Goal: Transaction & Acquisition: Purchase product/service

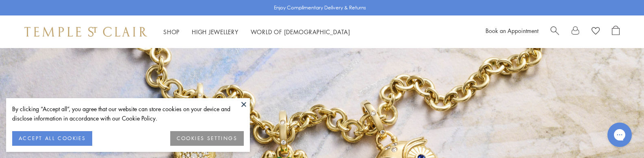
click at [244, 102] on button at bounding box center [244, 104] width 12 height 12
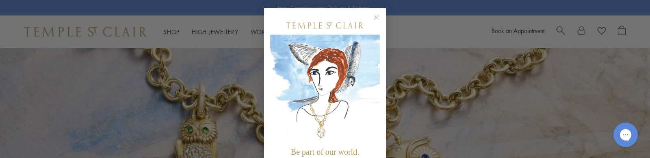
drag, startPoint x: 378, startPoint y: 15, endPoint x: 363, endPoint y: 19, distance: 15.6
click at [377, 15] on circle "Close dialog" at bounding box center [377, 18] width 10 height 10
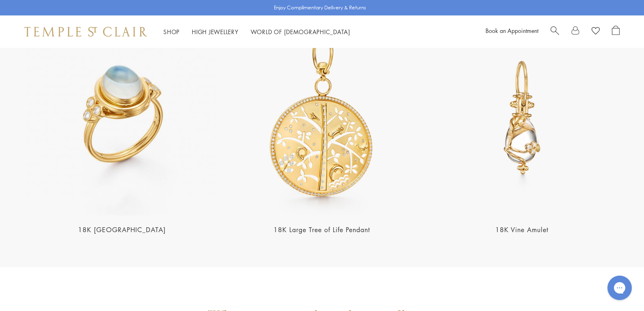
scroll to position [1746, 0]
click at [81, 113] on img at bounding box center [121, 117] width 195 height 195
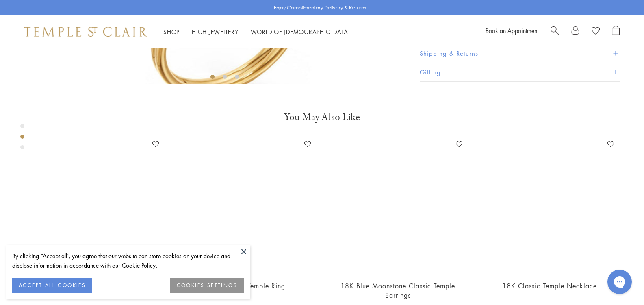
scroll to position [251, 0]
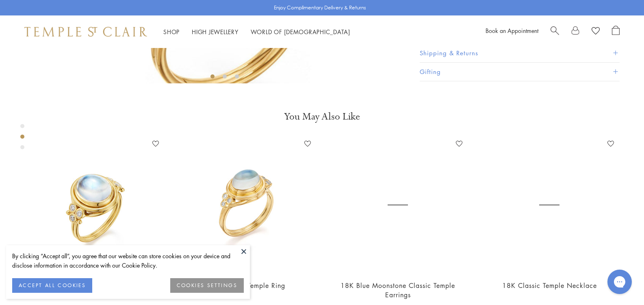
click at [244, 251] on button at bounding box center [244, 251] width 12 height 12
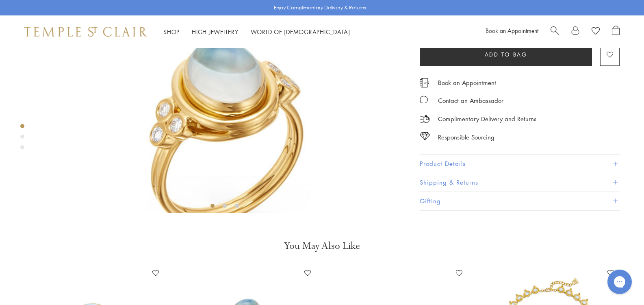
scroll to position [0, 0]
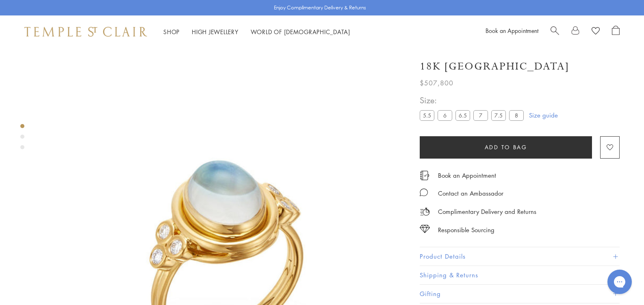
click at [420, 114] on label "5.5" at bounding box center [427, 115] width 15 height 10
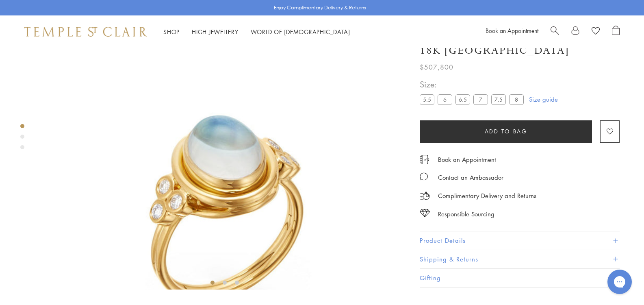
scroll to position [48, 0]
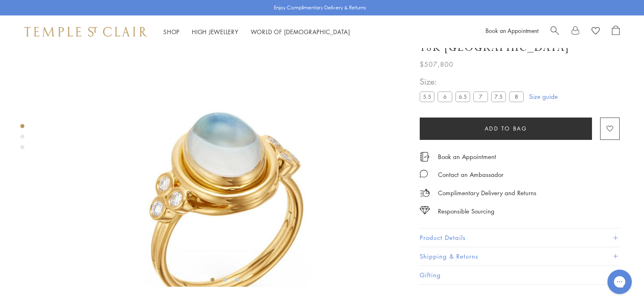
click at [529, 101] on link "Size guide" at bounding box center [543, 97] width 29 height 8
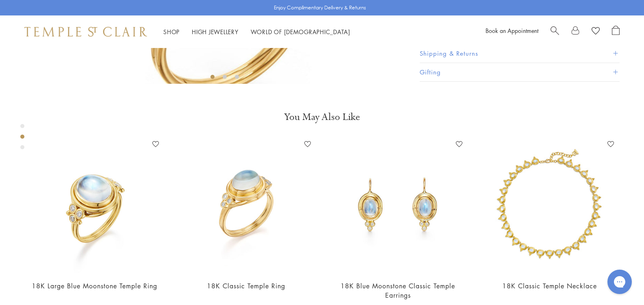
scroll to position [251, 0]
click at [420, 44] on button "Product Details" at bounding box center [520, 35] width 200 height 18
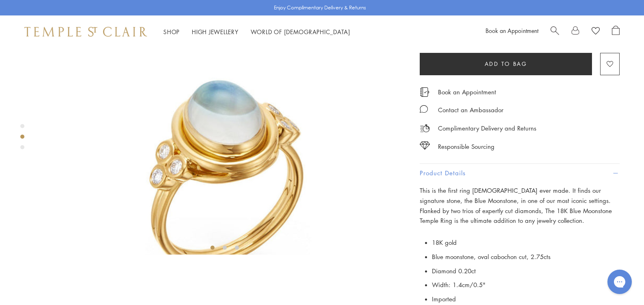
scroll to position [244, 0]
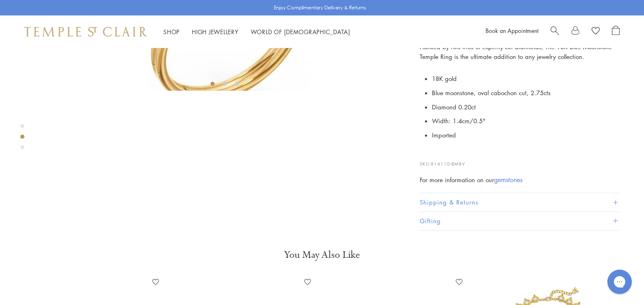
click at [615, 11] on span at bounding box center [615, 9] width 4 height 4
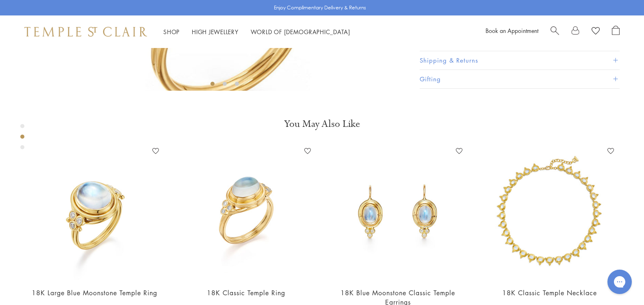
click at [617, 63] on span at bounding box center [615, 60] width 4 height 4
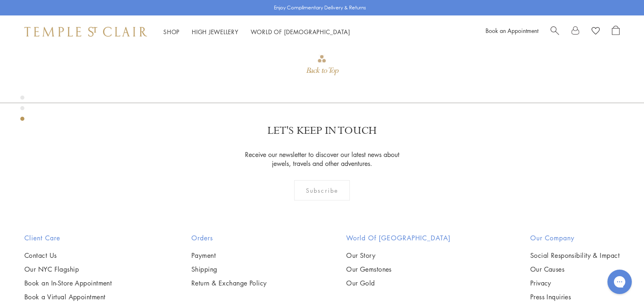
scroll to position [690, 0]
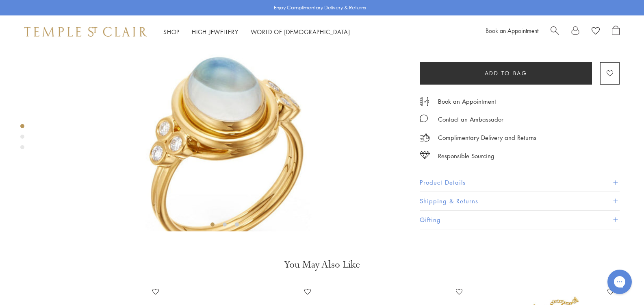
scroll to position [0, 0]
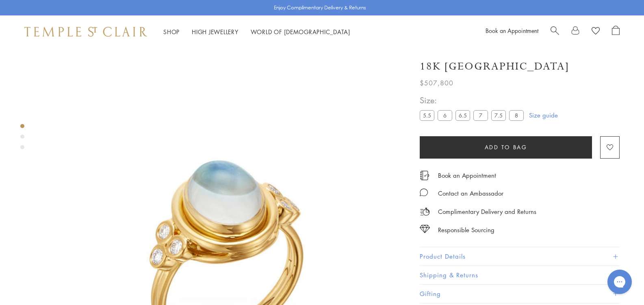
click at [174, 179] on img at bounding box center [225, 232] width 368 height 368
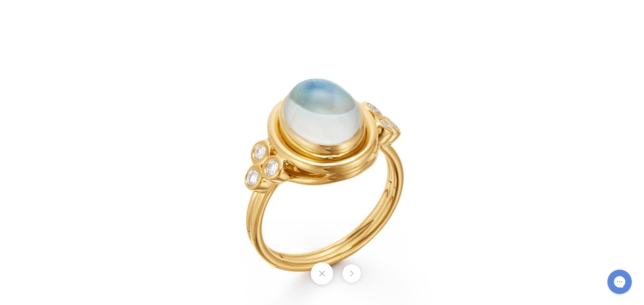
click at [320, 268] on button at bounding box center [322, 273] width 22 height 22
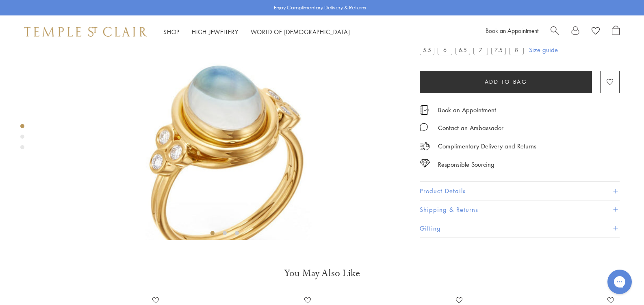
scroll to position [244, 0]
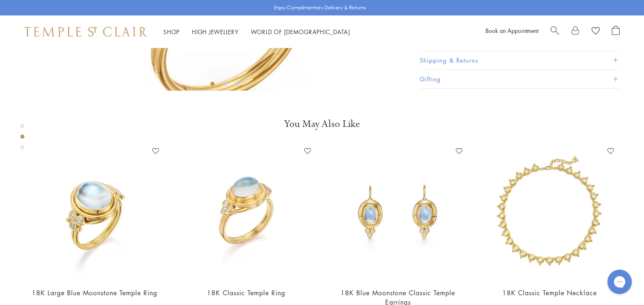
click at [427, 51] on button "Product Details" at bounding box center [520, 42] width 200 height 18
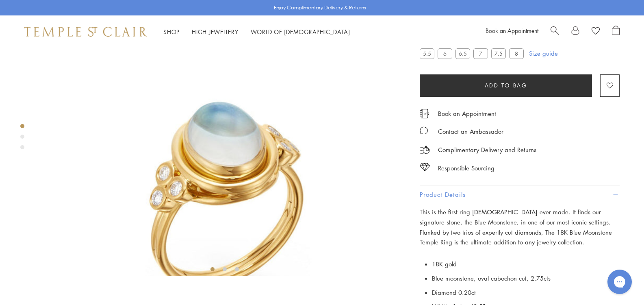
scroll to position [0, 0]
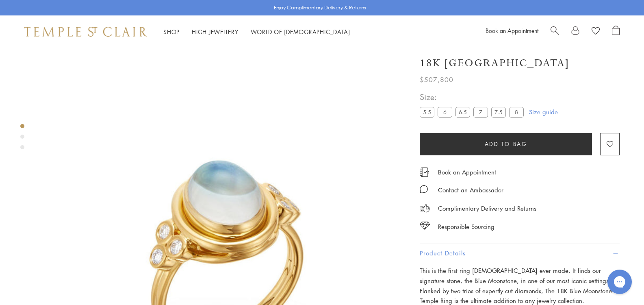
click at [55, 32] on img at bounding box center [85, 32] width 123 height 10
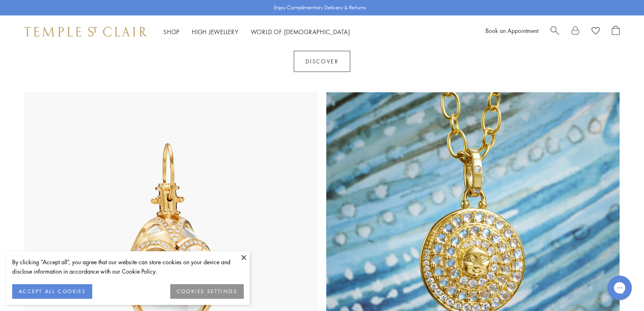
scroll to position [447, 0]
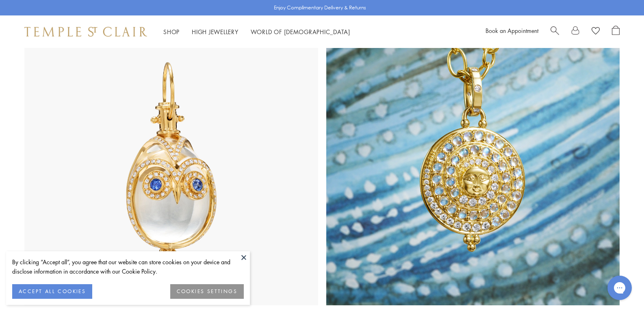
click at [247, 257] on button at bounding box center [244, 257] width 12 height 12
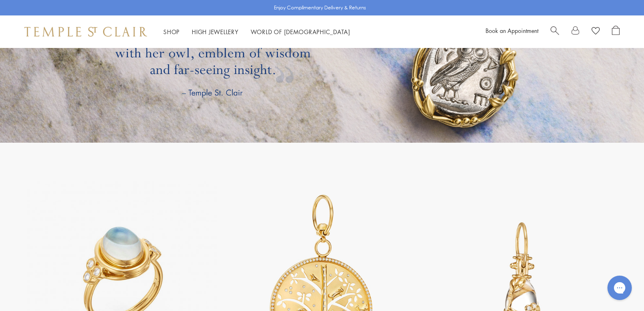
scroll to position [1746, 0]
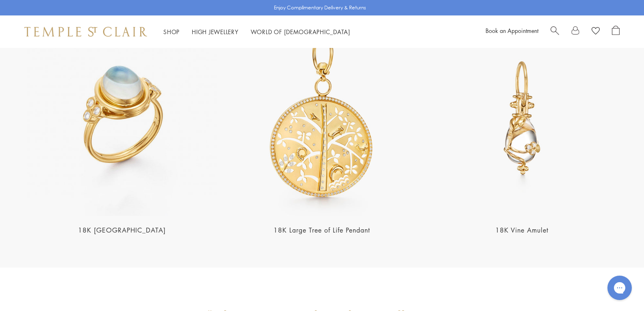
click at [109, 100] on img at bounding box center [121, 117] width 195 height 195
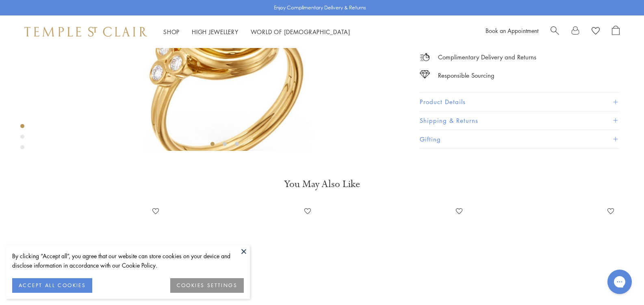
scroll to position [373, 0]
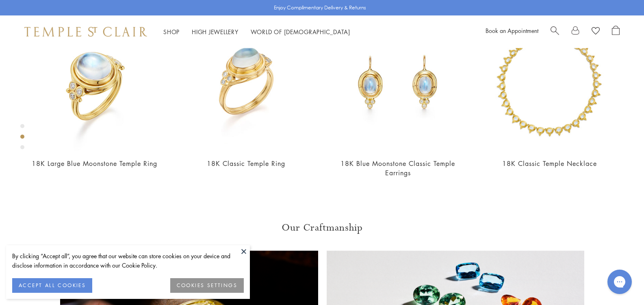
click at [244, 251] on button at bounding box center [244, 251] width 12 height 12
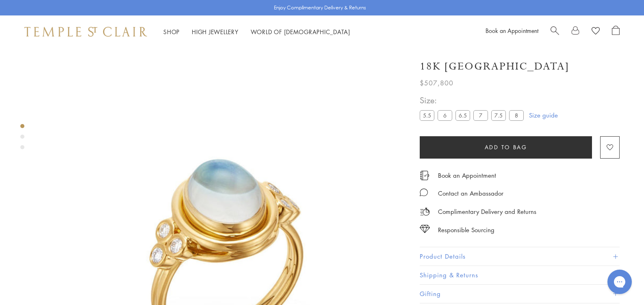
scroll to position [0, 0]
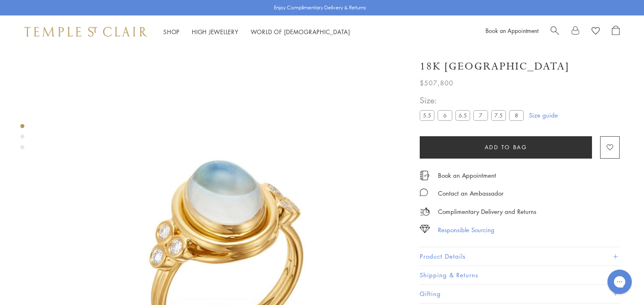
click at [438, 227] on div "Responsible Sourcing" at bounding box center [466, 230] width 56 height 10
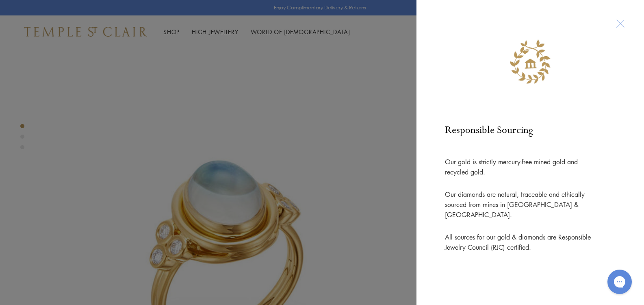
click at [616, 23] on div at bounding box center [619, 23] width 15 height 15
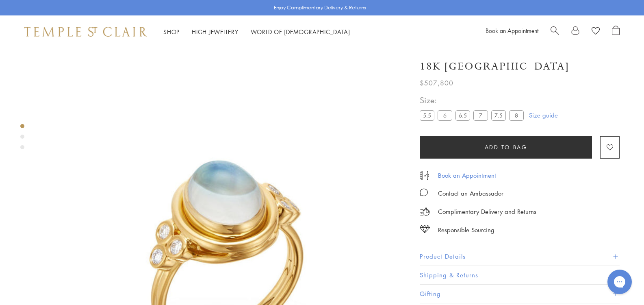
click at [438, 173] on link "Book an Appointment" at bounding box center [467, 175] width 58 height 9
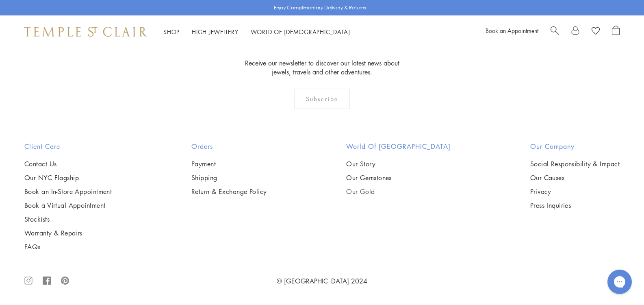
scroll to position [1447, 0]
click at [216, 165] on link "Payment" at bounding box center [229, 163] width 76 height 9
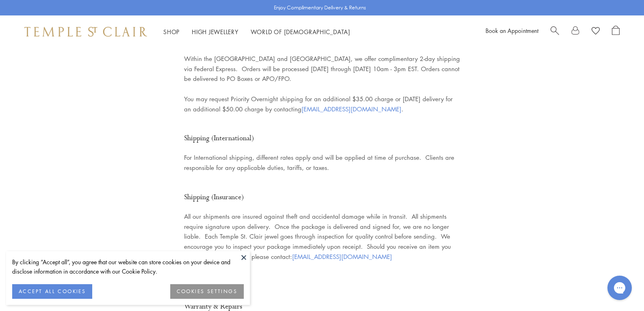
click at [245, 258] on button at bounding box center [244, 257] width 12 height 12
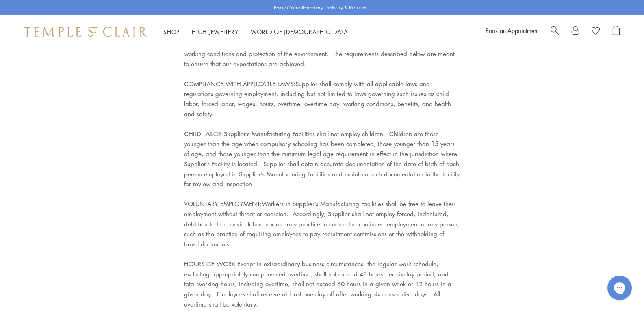
scroll to position [2548, 0]
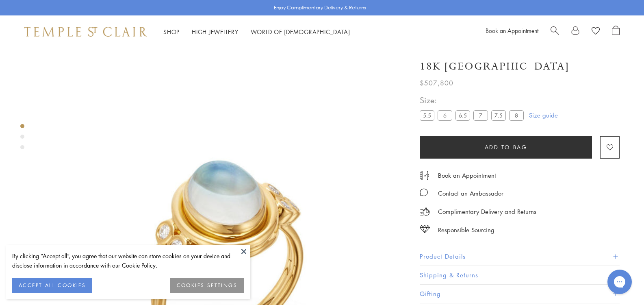
click at [438, 210] on p "Complimentary Delivery and Returns" at bounding box center [487, 211] width 98 height 10
click at [463, 211] on div "Complimentary Delivery and Returns" at bounding box center [520, 207] width 200 height 18
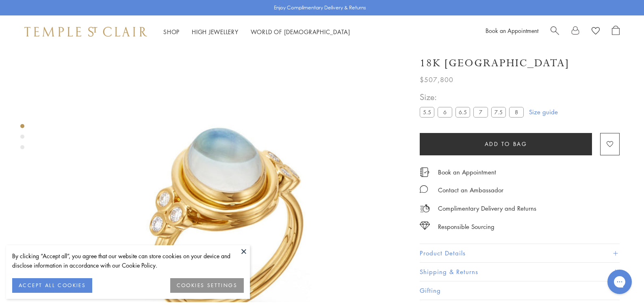
scroll to position [81, 0]
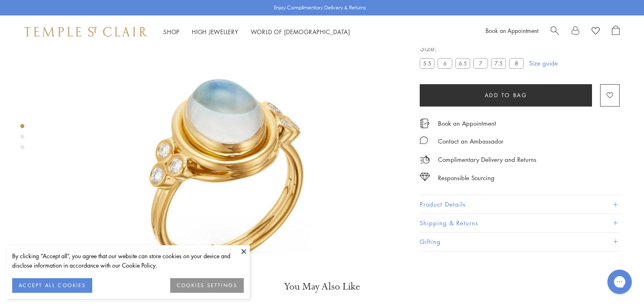
click at [242, 249] on button at bounding box center [244, 251] width 12 height 12
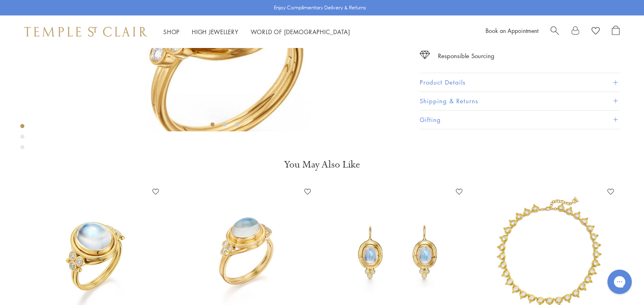
scroll to position [0, 0]
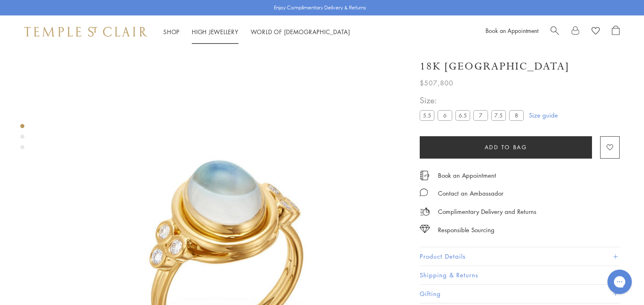
click at [204, 32] on link "High Jewellery High Jewellery" at bounding box center [215, 32] width 47 height 8
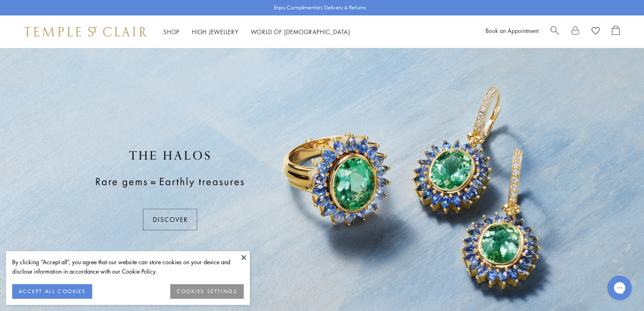
click at [243, 256] on button at bounding box center [244, 257] width 12 height 12
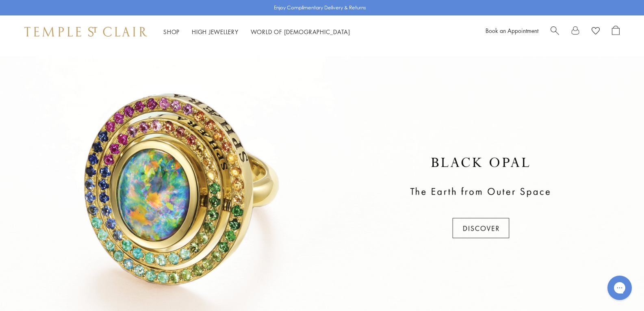
scroll to position [406, 0]
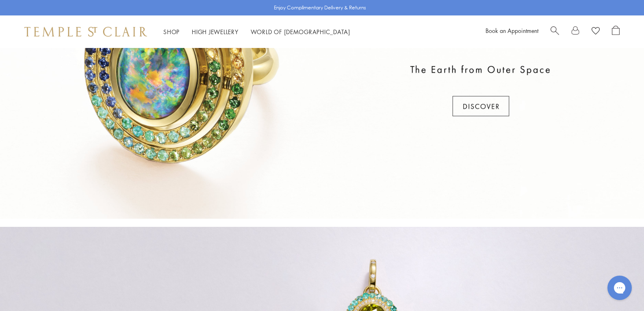
click at [500, 109] on div at bounding box center [322, 76] width 644 height 284
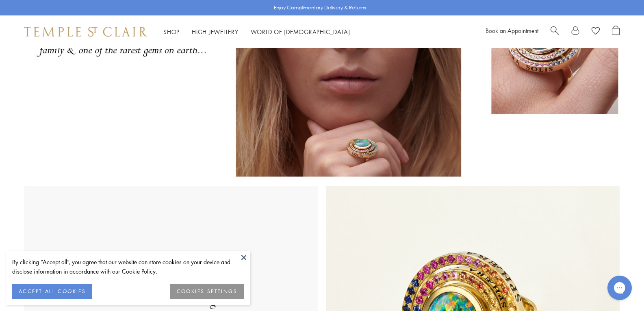
click at [242, 253] on button at bounding box center [244, 257] width 12 height 12
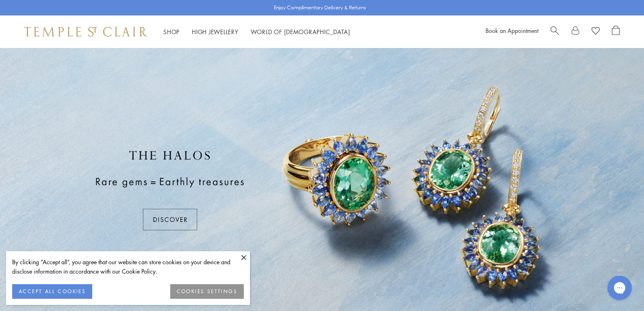
click at [242, 253] on button at bounding box center [244, 257] width 12 height 12
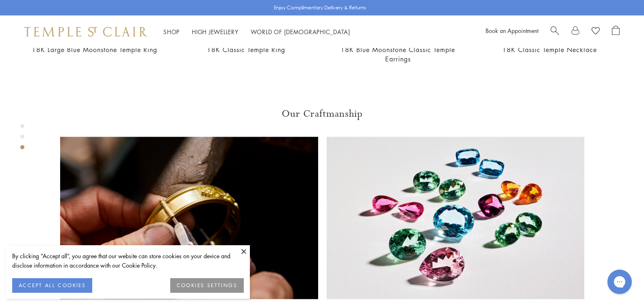
scroll to position [576, 0]
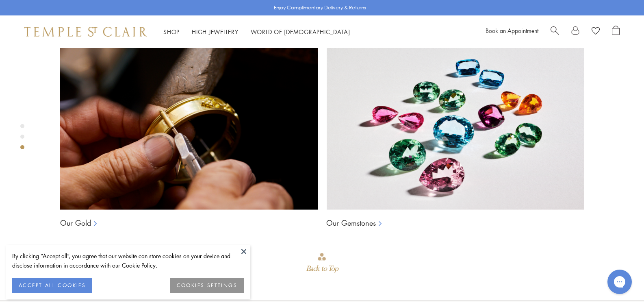
click at [243, 249] on button at bounding box center [244, 251] width 12 height 12
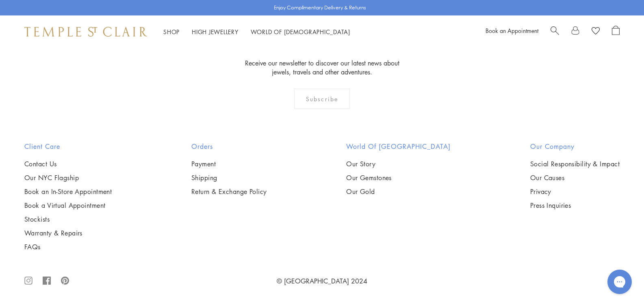
scroll to position [860, 0]
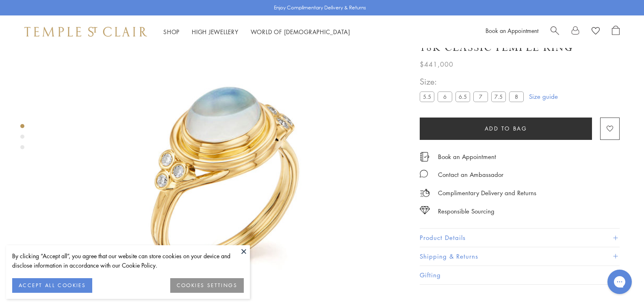
click at [420, 69] on span "$441,000" at bounding box center [437, 64] width 34 height 11
click at [408, 84] on div "**********" at bounding box center [513, 158] width 211 height 252
drag, startPoint x: 347, startPoint y: 84, endPoint x: 368, endPoint y: 82, distance: 21.2
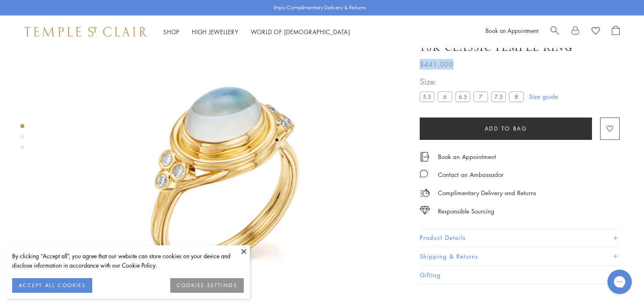
click at [408, 82] on div "**********" at bounding box center [513, 158] width 211 height 252
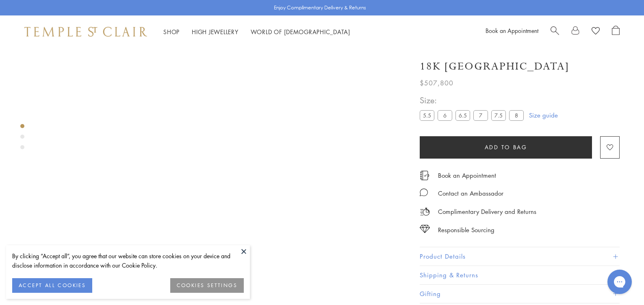
click at [485, 144] on span "Add to bag" at bounding box center [506, 147] width 43 height 9
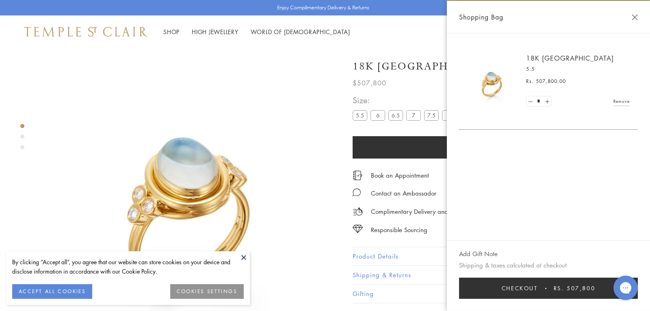
click at [244, 255] on button at bounding box center [244, 257] width 12 height 12
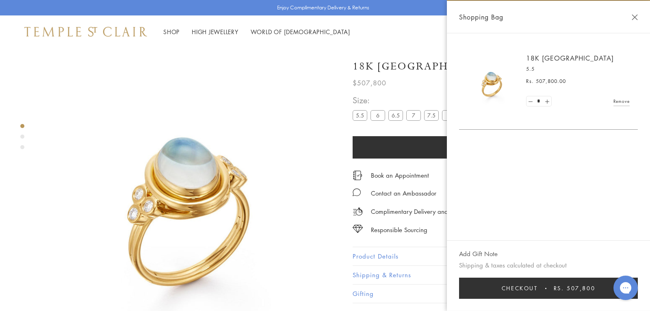
click at [633, 17] on button "Close Shopping Bag" at bounding box center [635, 17] width 6 height 6
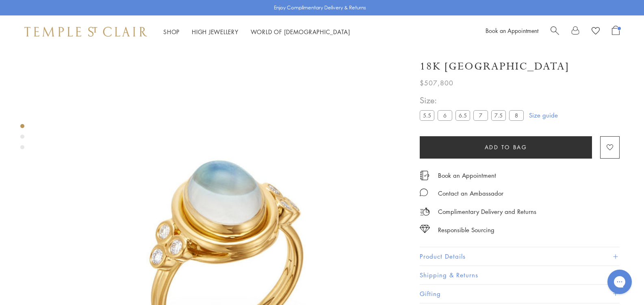
click at [610, 30] on div at bounding box center [584, 32] width 69 height 12
click at [619, 31] on span "Open Shopping Bag" at bounding box center [616, 30] width 8 height 9
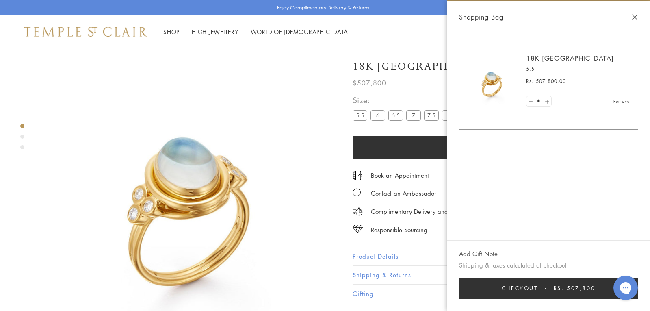
click at [547, 100] on link at bounding box center [547, 101] width 8 height 10
click at [533, 101] on link at bounding box center [530, 101] width 8 height 10
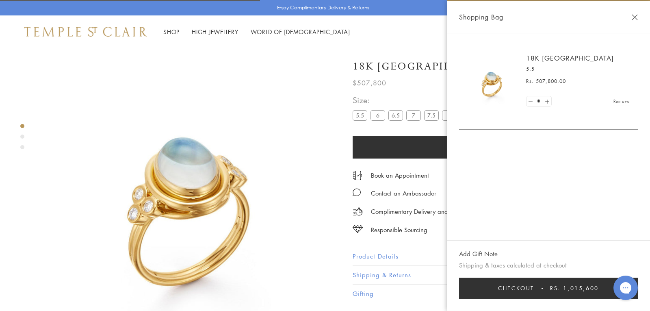
click at [533, 101] on link at bounding box center [530, 101] width 8 height 10
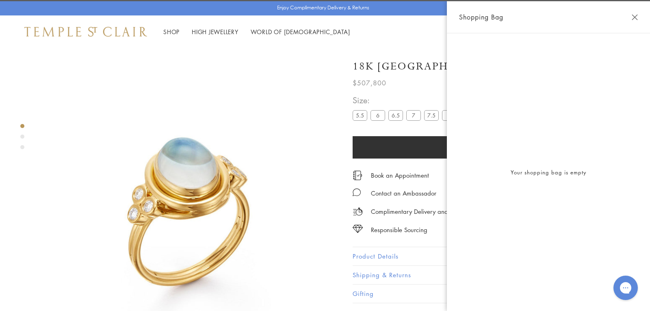
click at [636, 15] on button "Close Shopping Bag" at bounding box center [635, 17] width 6 height 6
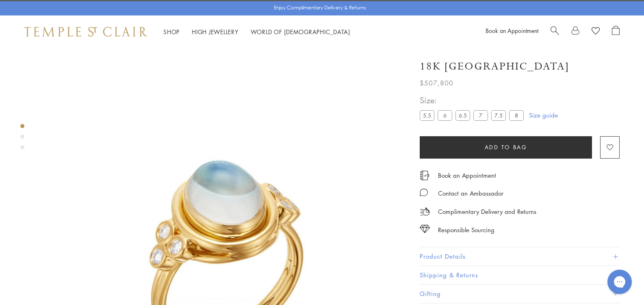
click at [420, 138] on button "Add to bag" at bounding box center [506, 147] width 172 height 22
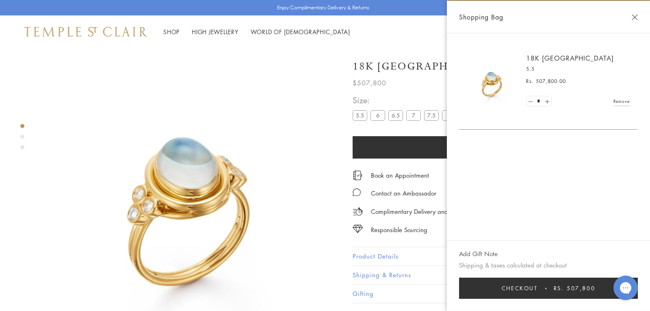
click at [530, 289] on span "Checkout" at bounding box center [520, 287] width 36 height 9
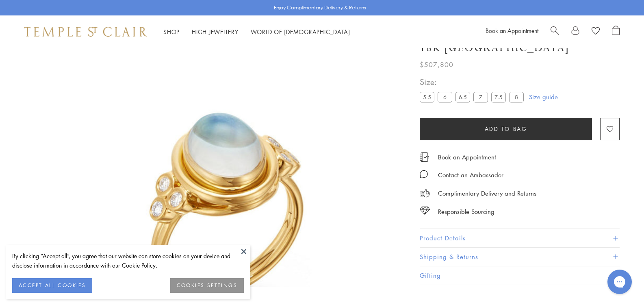
scroll to position [48, 0]
click at [614, 30] on span "Open Shopping Bag" at bounding box center [616, 30] width 8 height 9
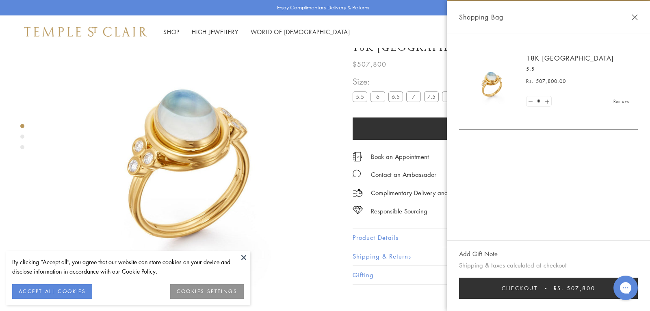
click at [532, 102] on link at bounding box center [530, 101] width 8 height 10
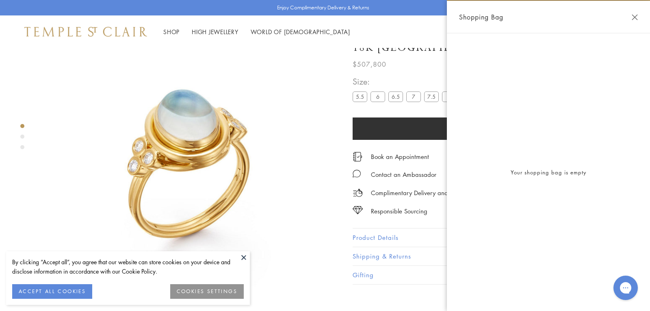
click at [635, 17] on button "Close Shopping Bag" at bounding box center [635, 17] width 6 height 6
